Goal: Information Seeking & Learning: Find specific page/section

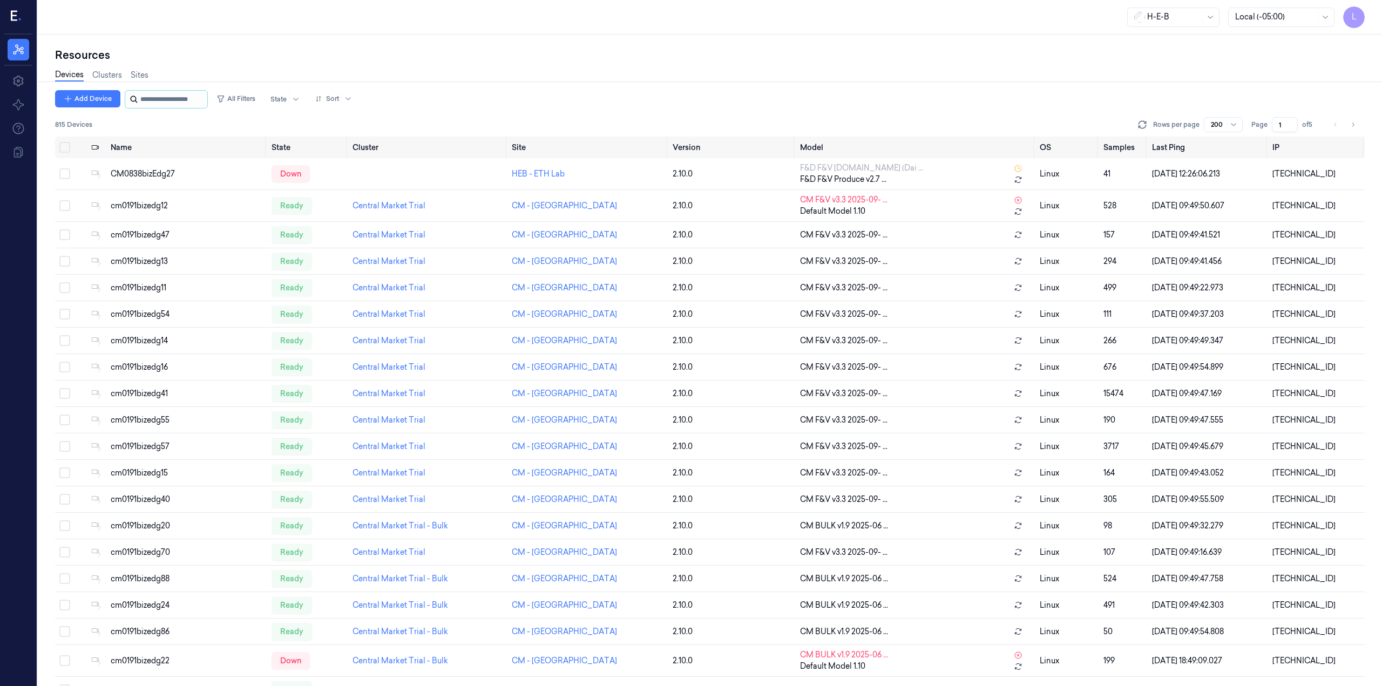
click at [145, 99] on input "string" at bounding box center [172, 99] width 65 height 17
click at [139, 71] on link "Sites" at bounding box center [140, 75] width 18 height 12
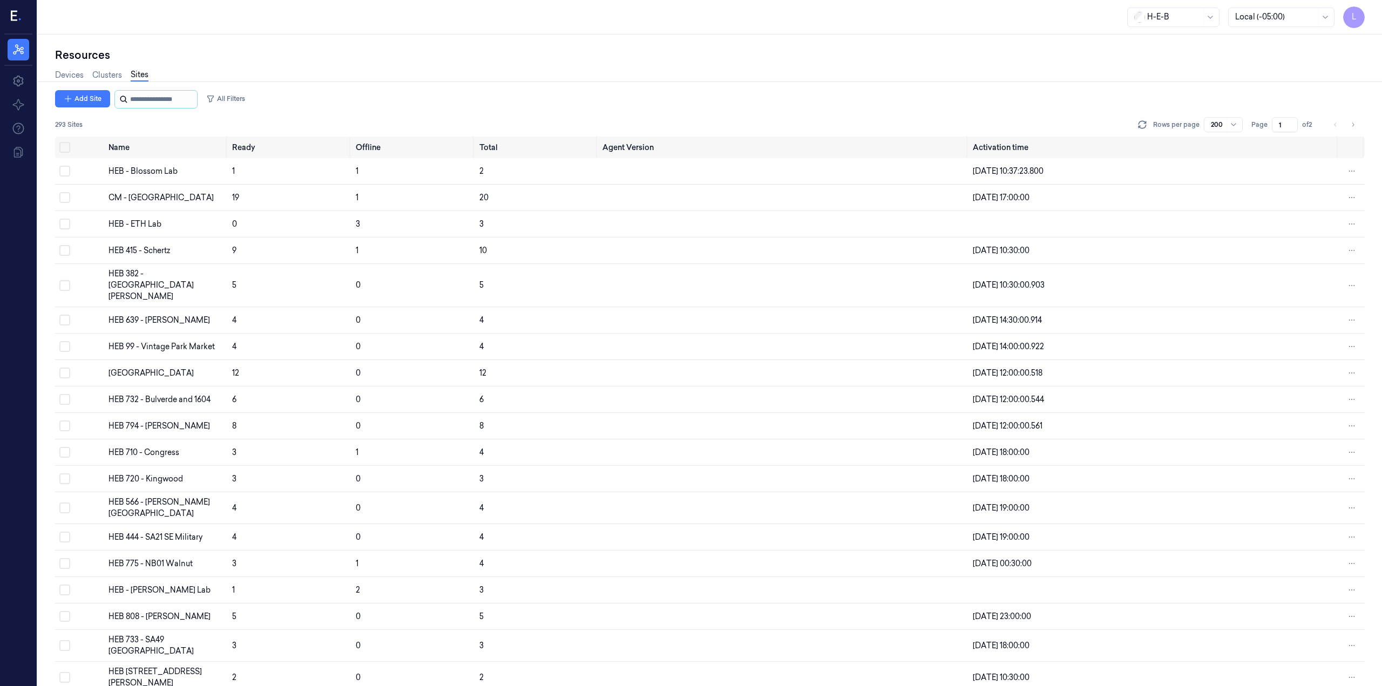
click at [150, 96] on input "string" at bounding box center [162, 99] width 65 height 17
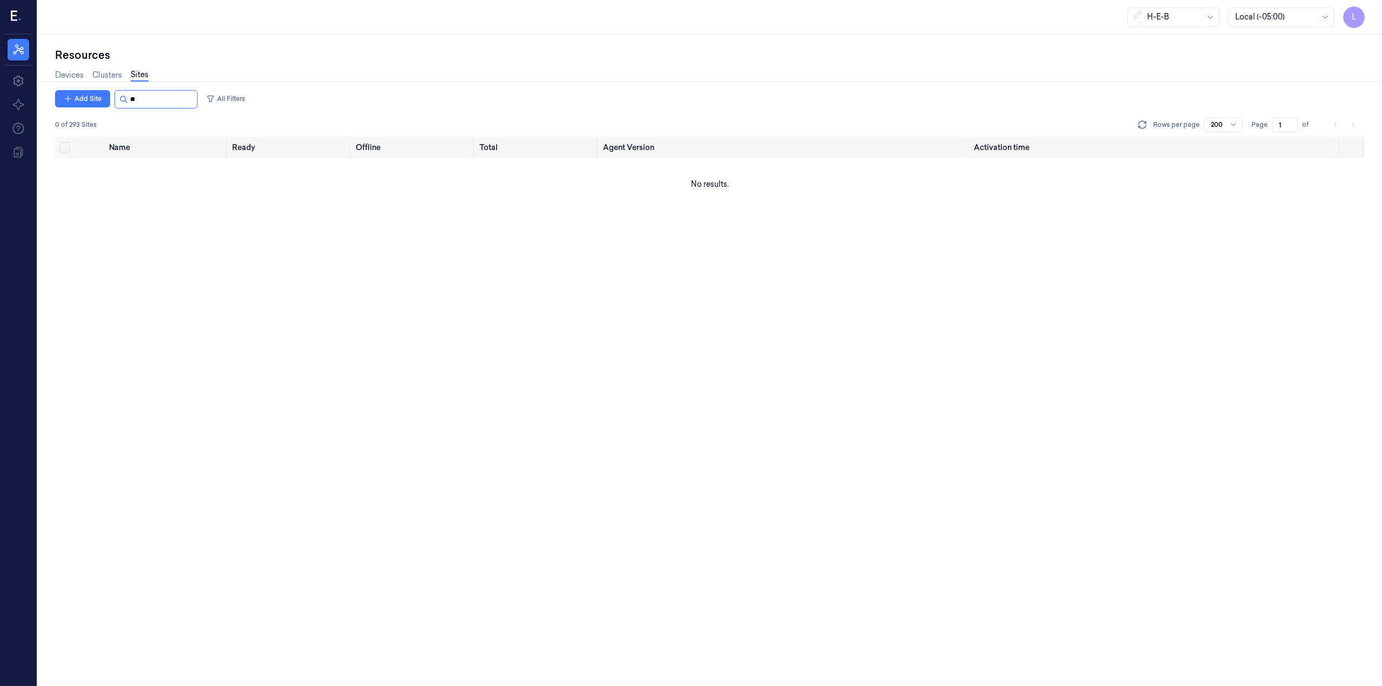
type input "*"
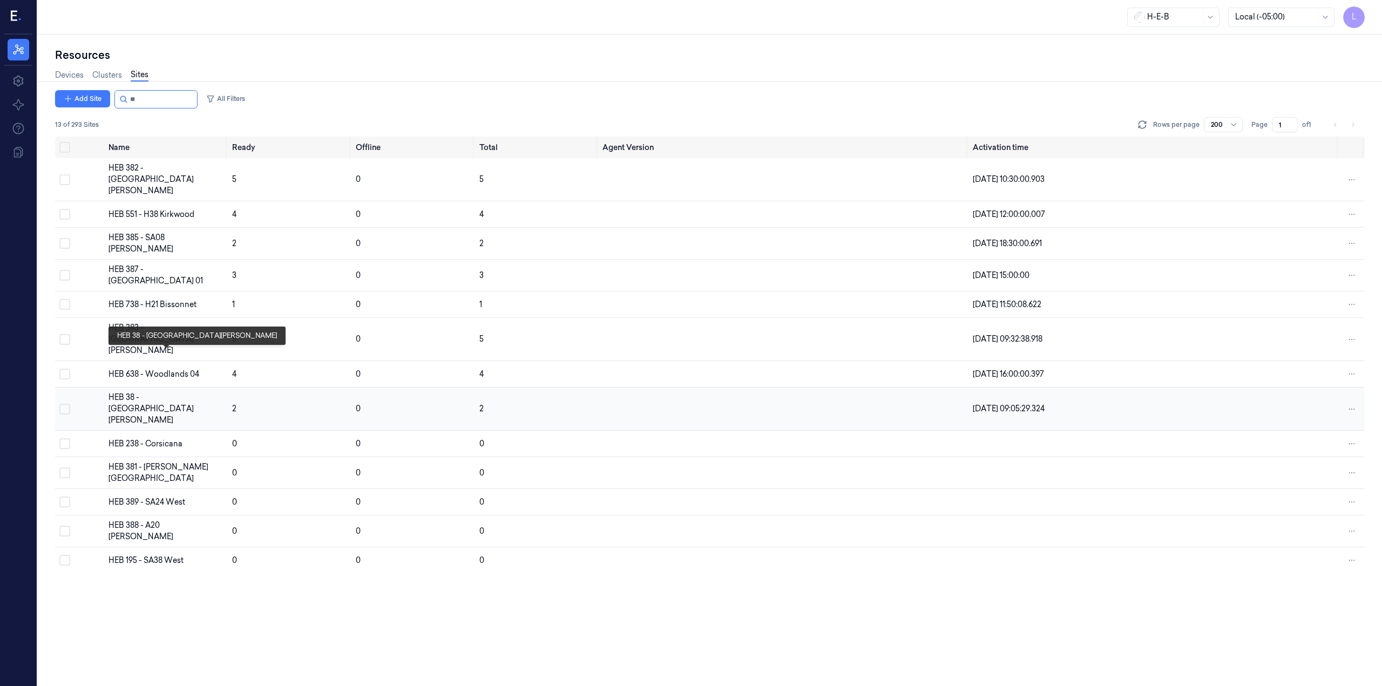
type input "**"
click at [138, 392] on div "HEB 38 - [GEOGRAPHIC_DATA][PERSON_NAME]" at bounding box center [166, 409] width 115 height 34
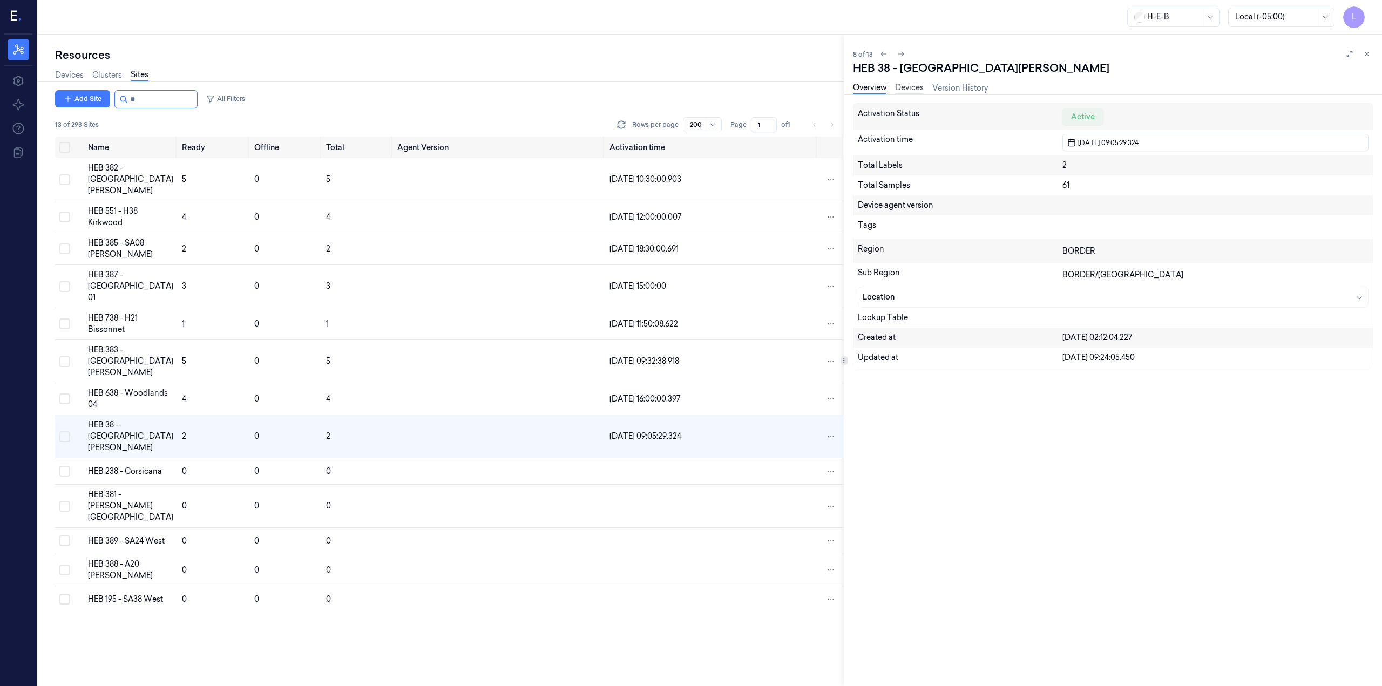
click at [908, 87] on link "Devices" at bounding box center [909, 88] width 29 height 12
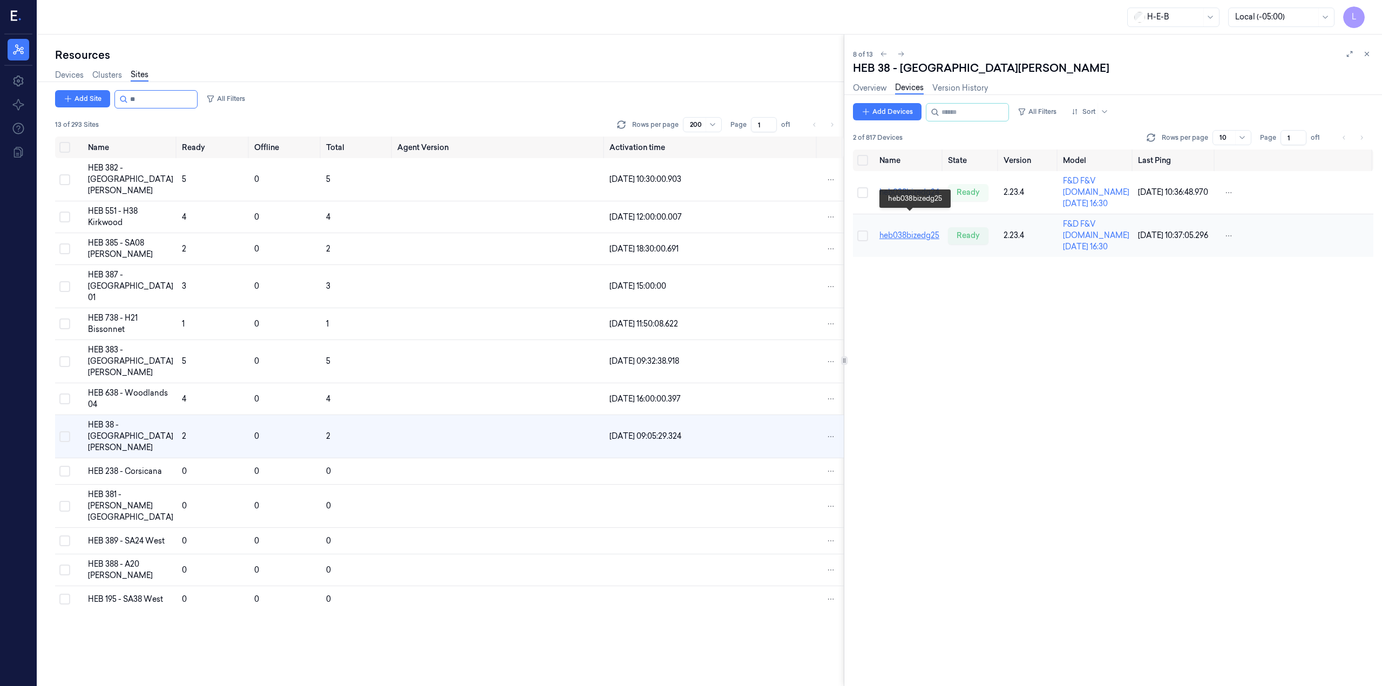
click at [914, 231] on link "heb038bizedg25" at bounding box center [910, 236] width 60 height 10
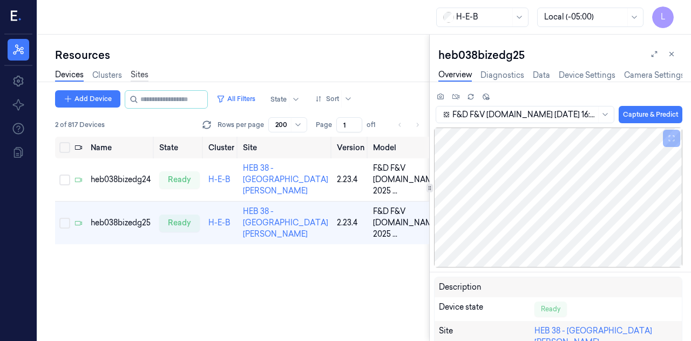
click at [135, 73] on link "Sites" at bounding box center [140, 75] width 18 height 12
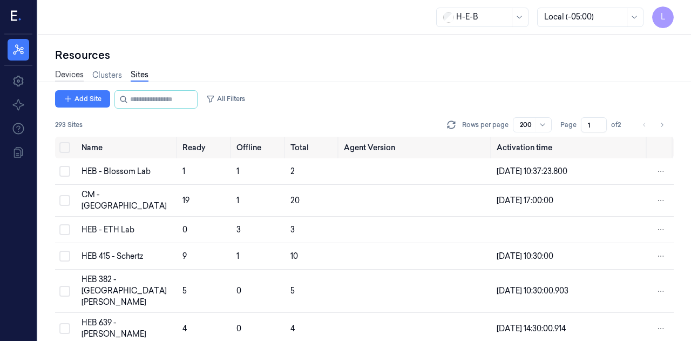
click at [59, 73] on link "Devices" at bounding box center [69, 75] width 29 height 12
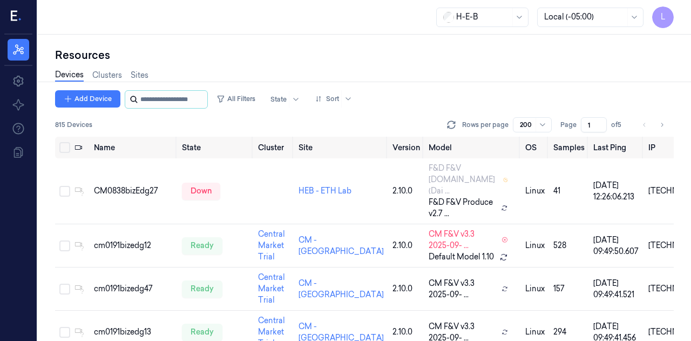
click at [176, 103] on input "string" at bounding box center [172, 99] width 65 height 17
click at [146, 74] on link "Sites" at bounding box center [140, 75] width 18 height 12
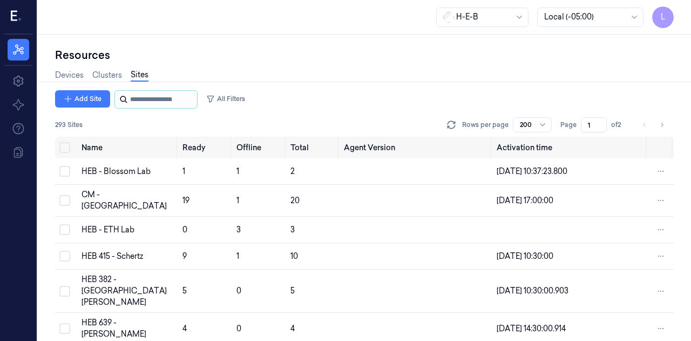
click at [147, 104] on input "string" at bounding box center [162, 99] width 65 height 17
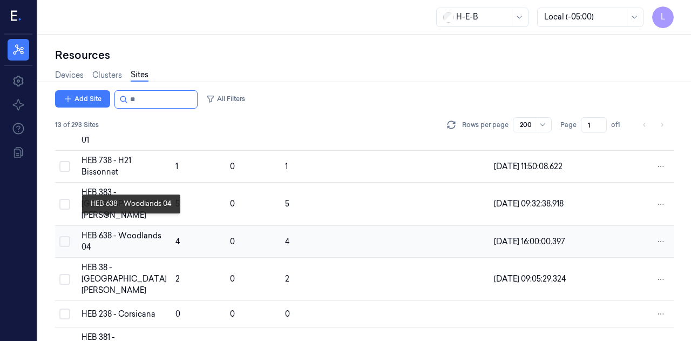
scroll to position [158, 0]
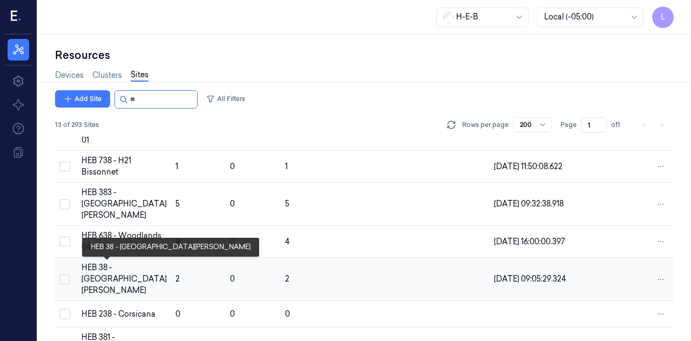
type input "**"
click at [102, 279] on div "HEB 38 - [GEOGRAPHIC_DATA][PERSON_NAME]" at bounding box center [124, 279] width 85 height 34
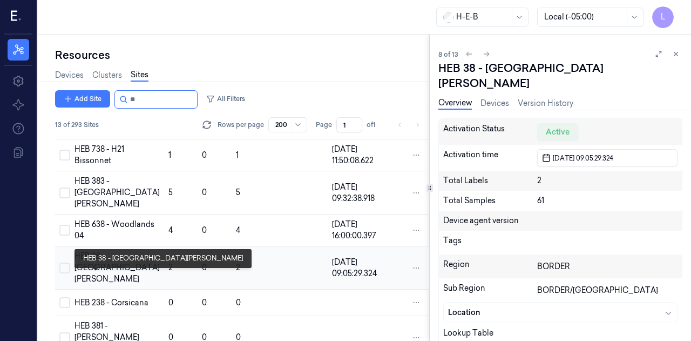
scroll to position [170, 0]
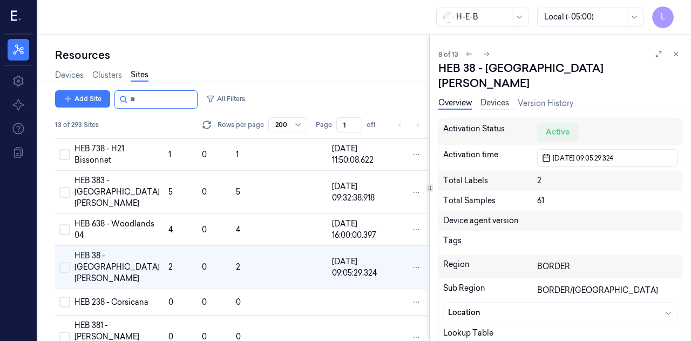
click at [485, 97] on link "Devices" at bounding box center [495, 103] width 29 height 12
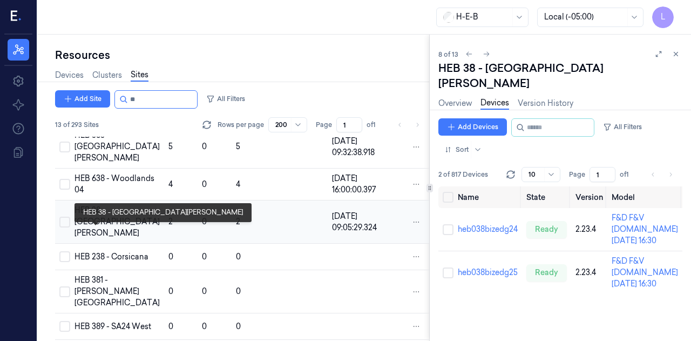
click at [92, 233] on div "HEB 38 - [GEOGRAPHIC_DATA][PERSON_NAME]" at bounding box center [117, 222] width 85 height 34
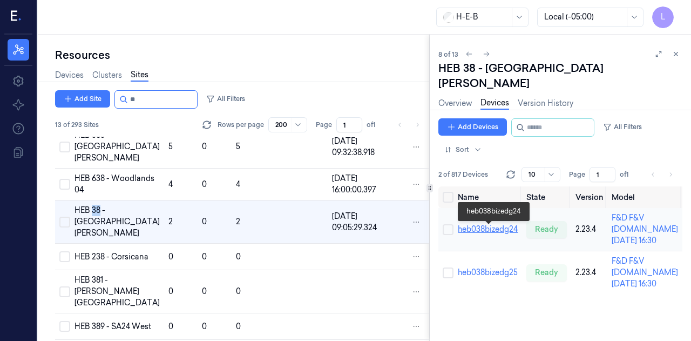
click at [491, 233] on link "heb038bizedg24" at bounding box center [488, 229] width 60 height 10
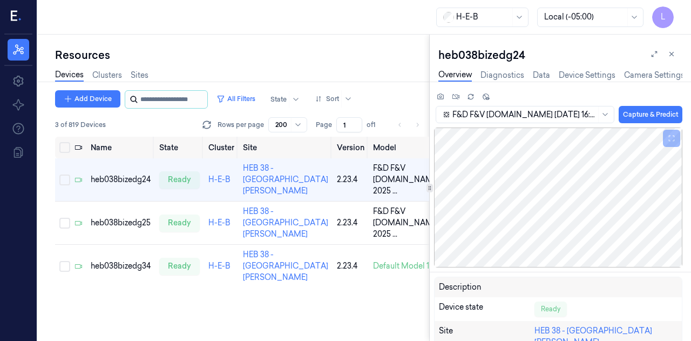
click at [205, 96] on input "string" at bounding box center [172, 99] width 65 height 17
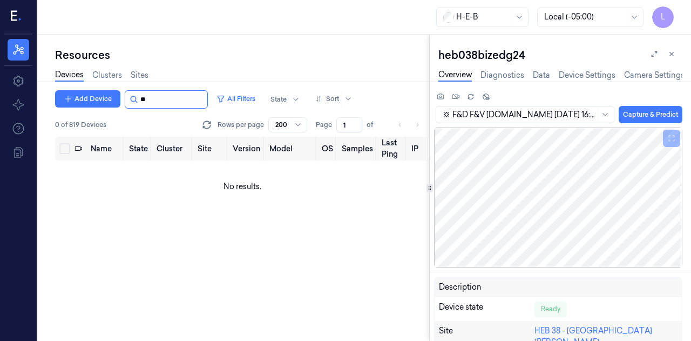
type input "*"
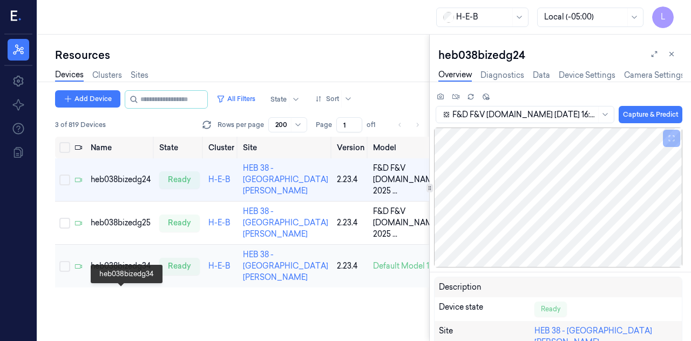
click at [110, 272] on div "heb038bizedg34" at bounding box center [121, 265] width 60 height 11
